Goal: Information Seeking & Learning: Learn about a topic

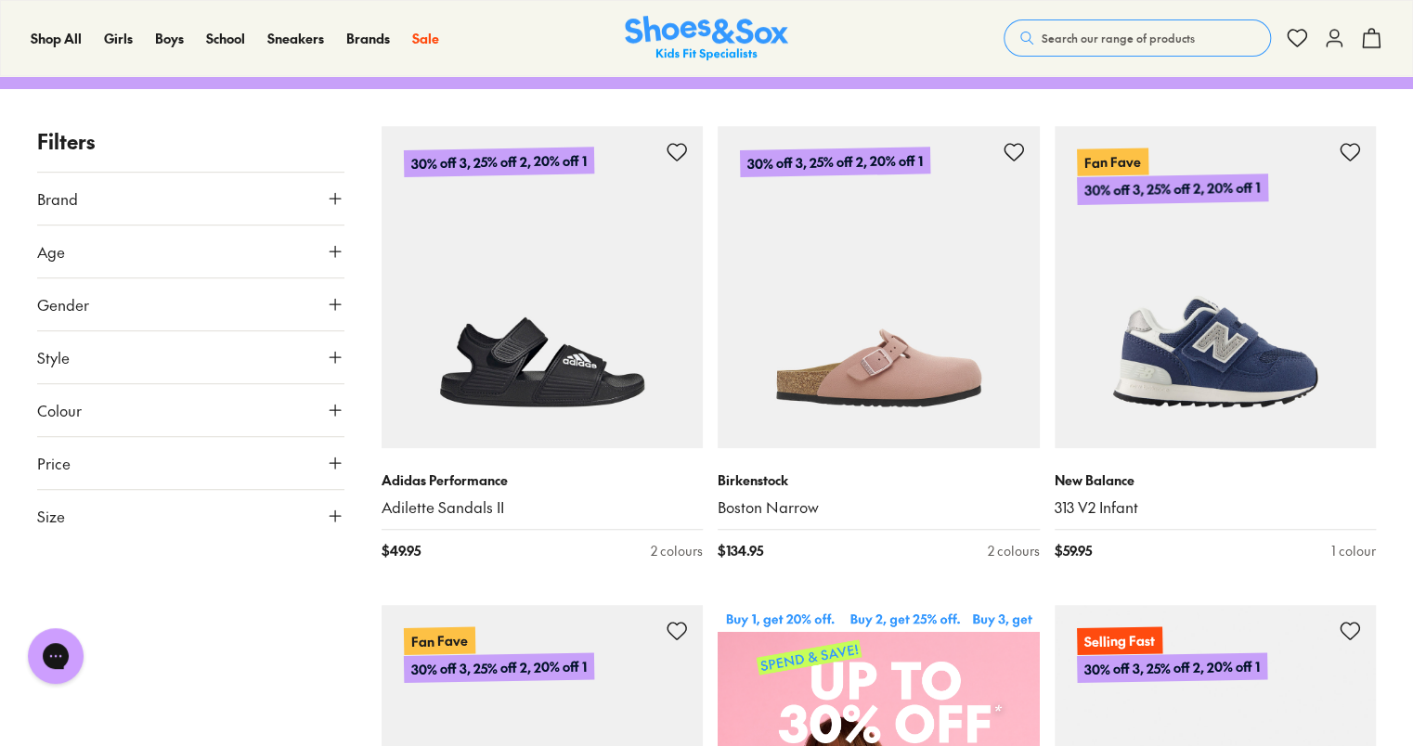
scroll to position [368, 0]
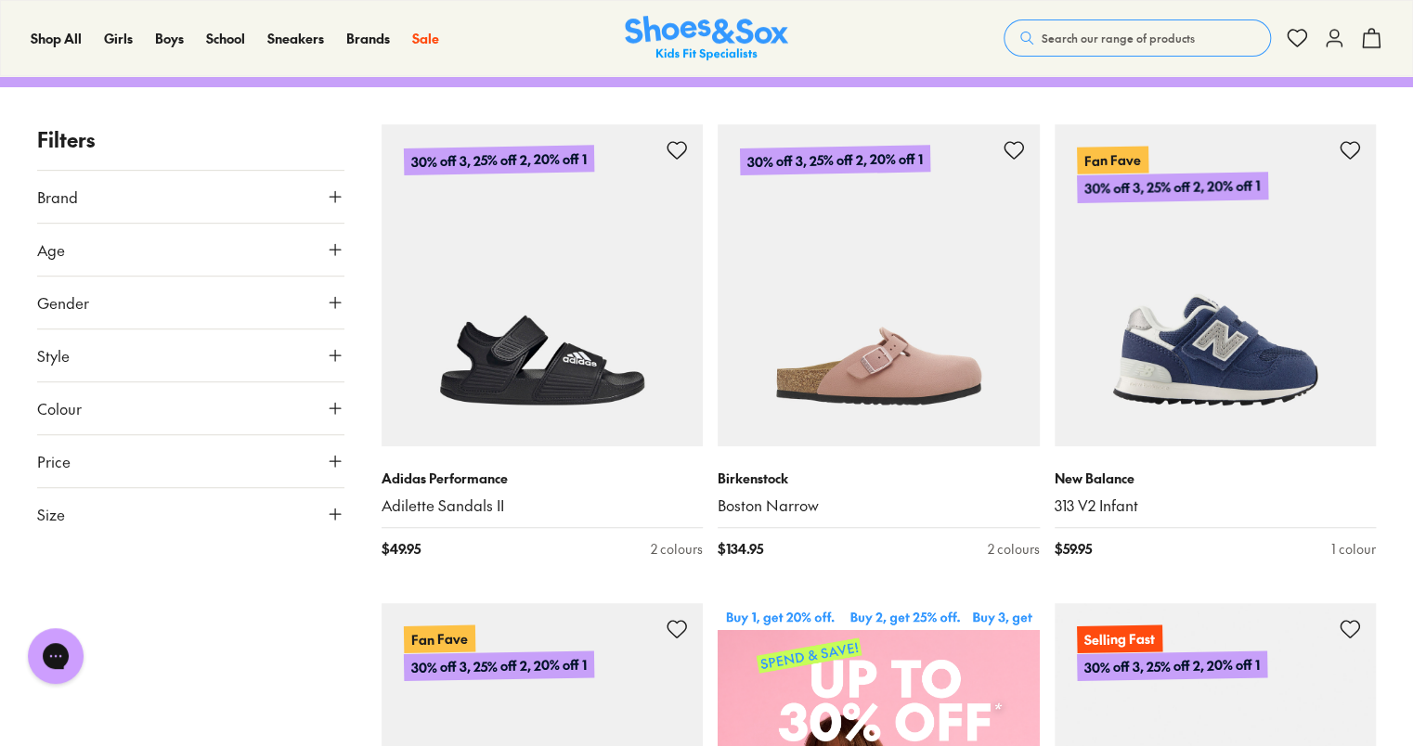
click at [272, 224] on button "Age" at bounding box center [190, 250] width 307 height 52
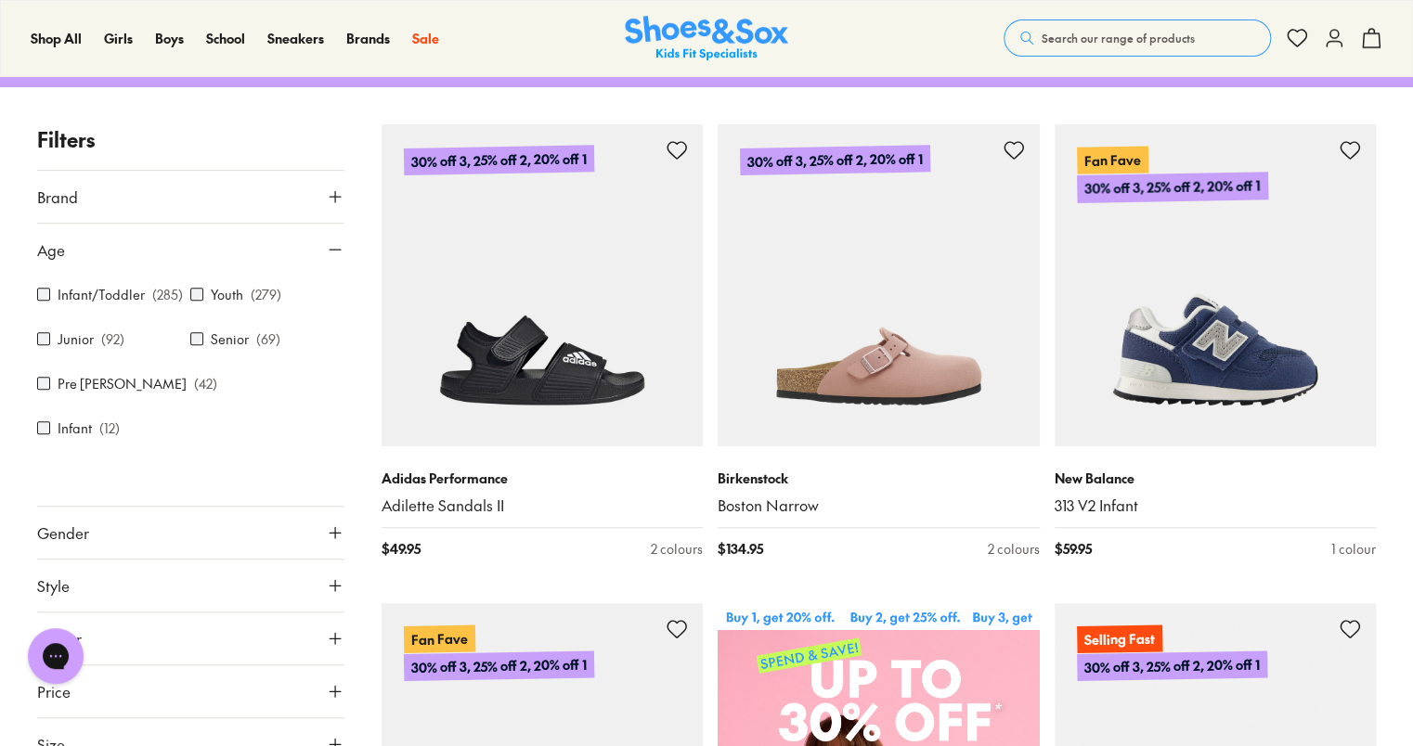
click at [190, 417] on div "Infant ( 12 )" at bounding box center [113, 428] width 153 height 22
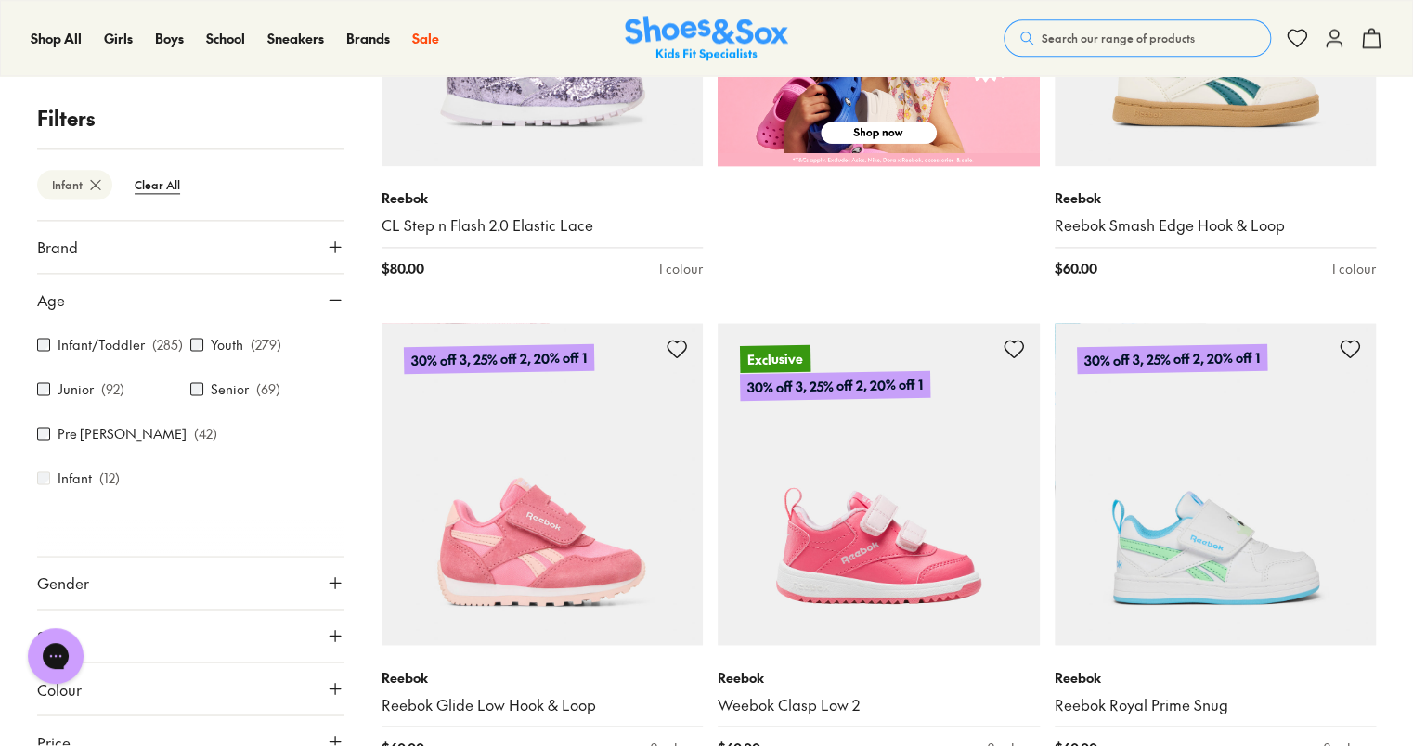
scroll to position [1125, 0]
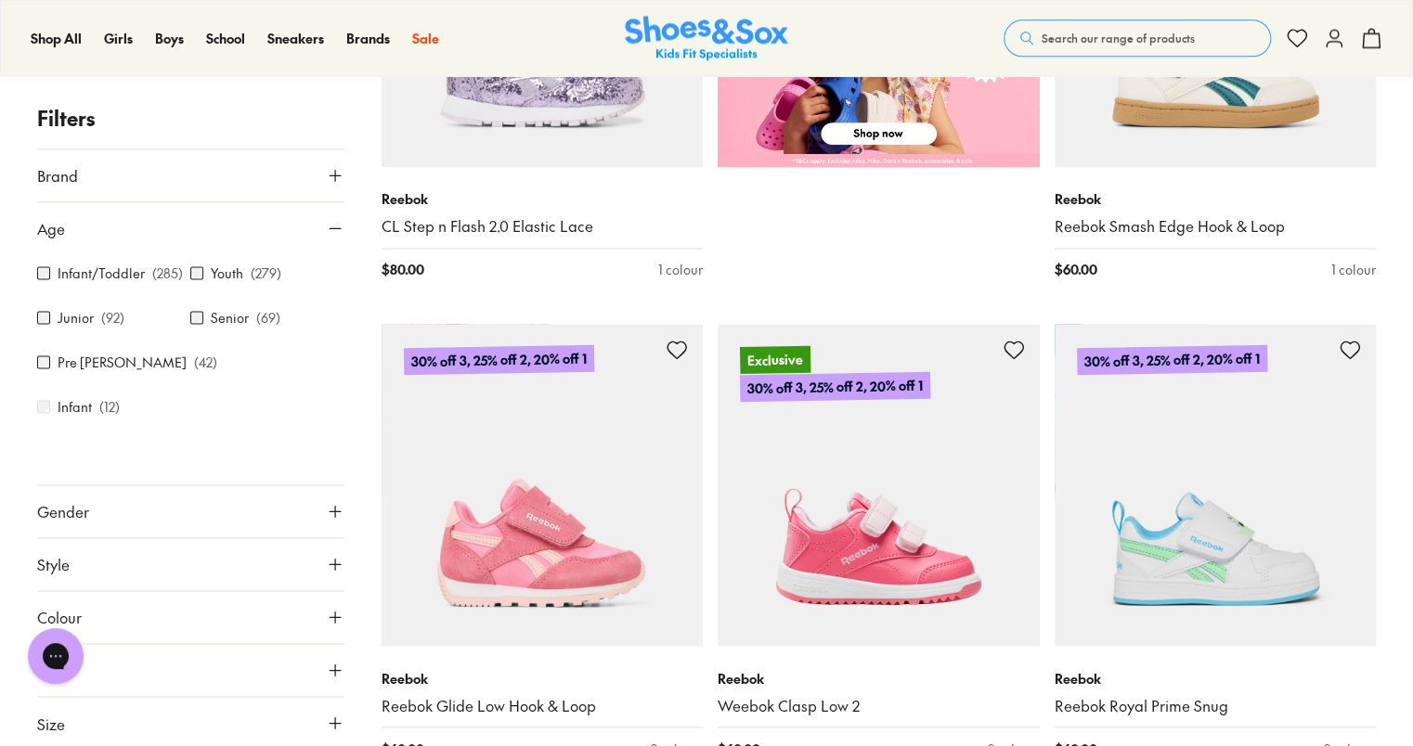
scroll to position [167, 0]
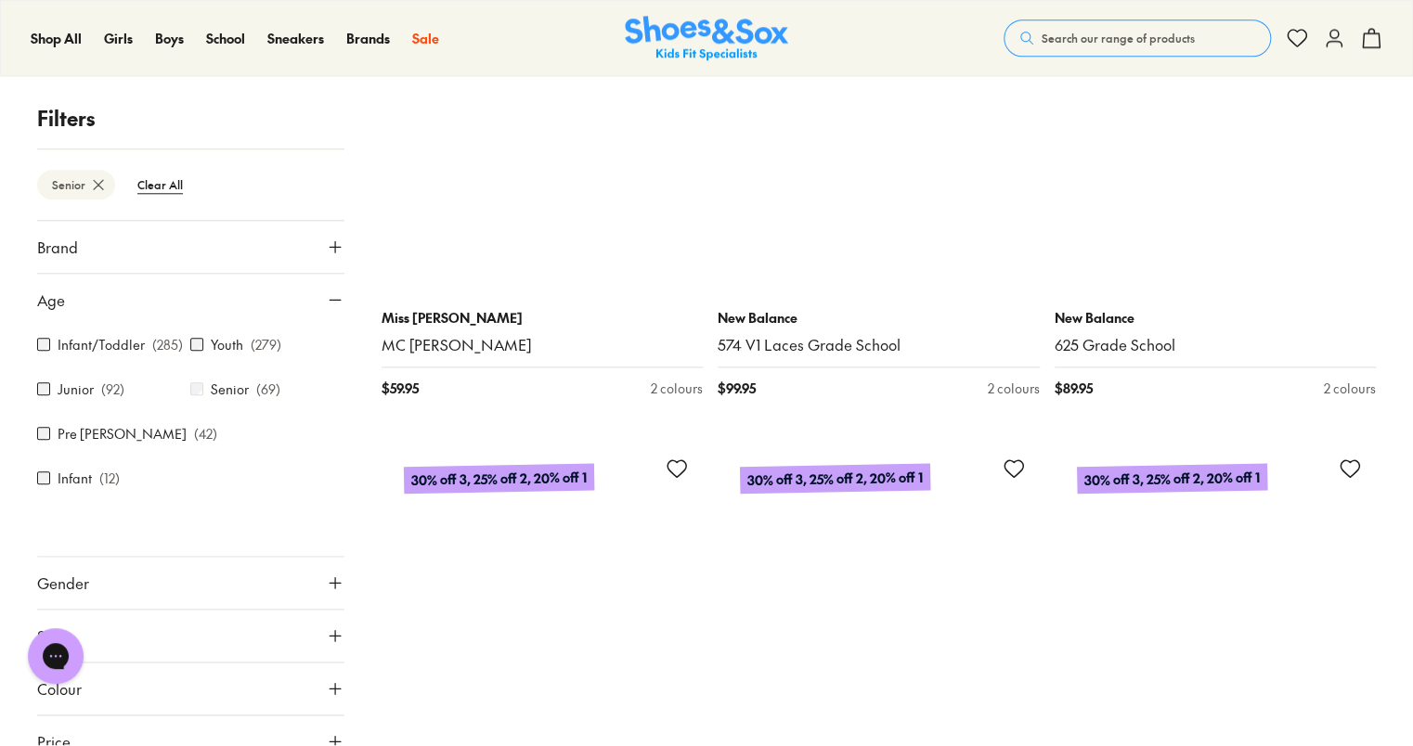
scroll to position [4397, 0]
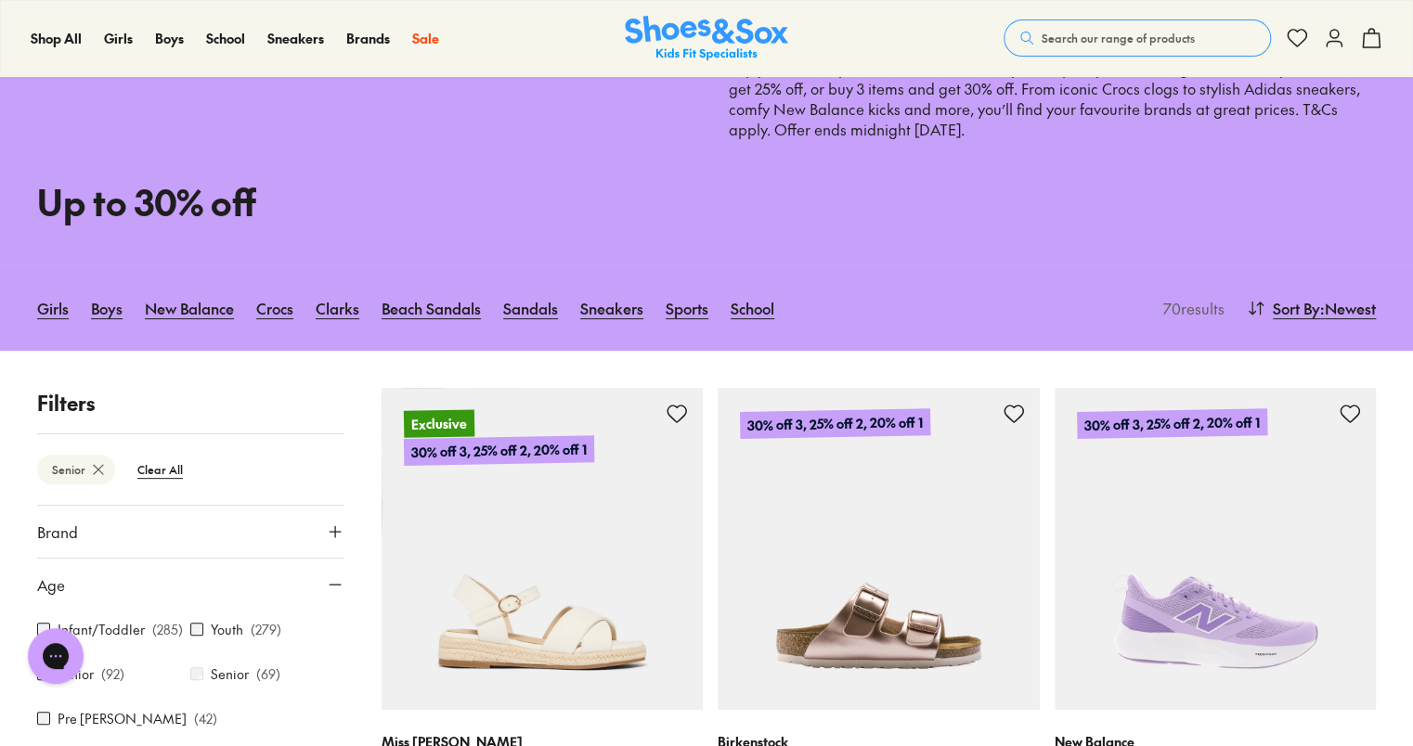
scroll to position [118, 0]
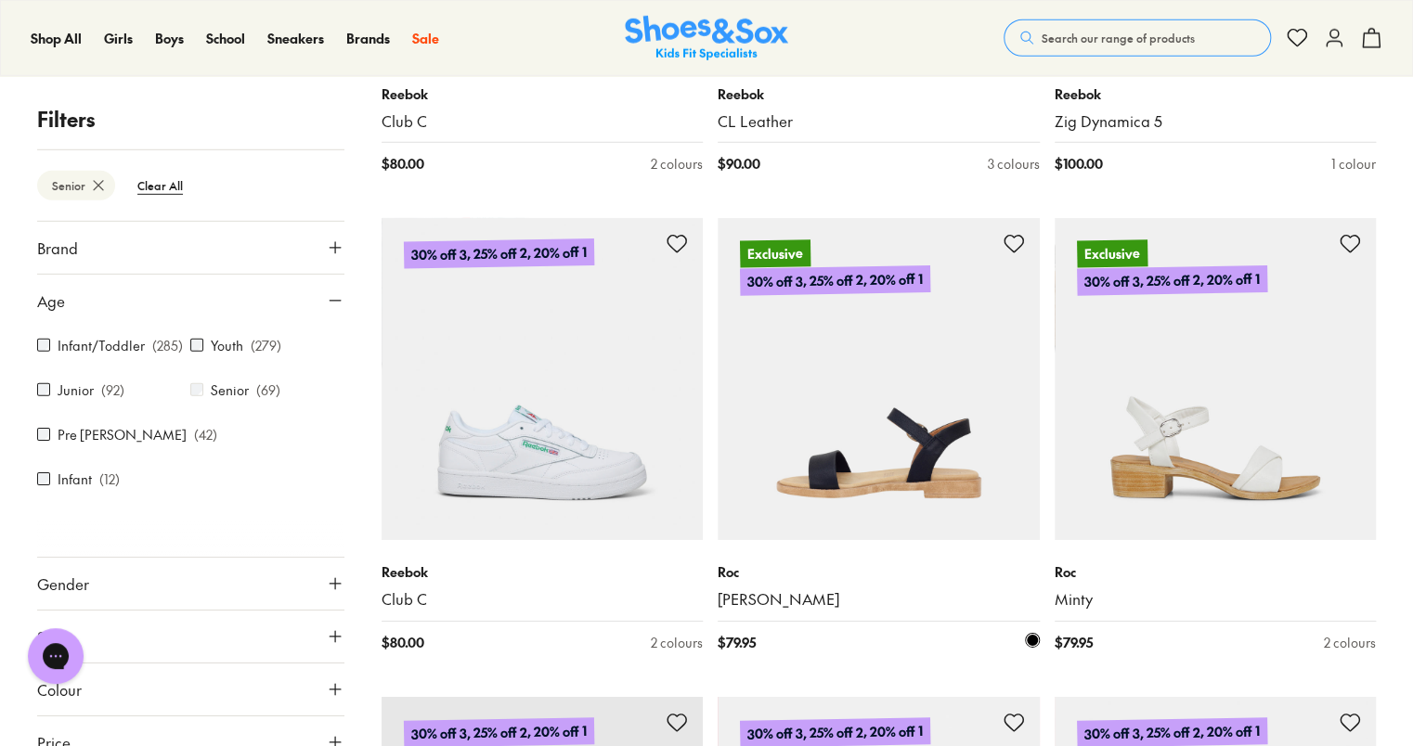
scroll to position [3098, 0]
